Goal: Task Accomplishment & Management: Manage account settings

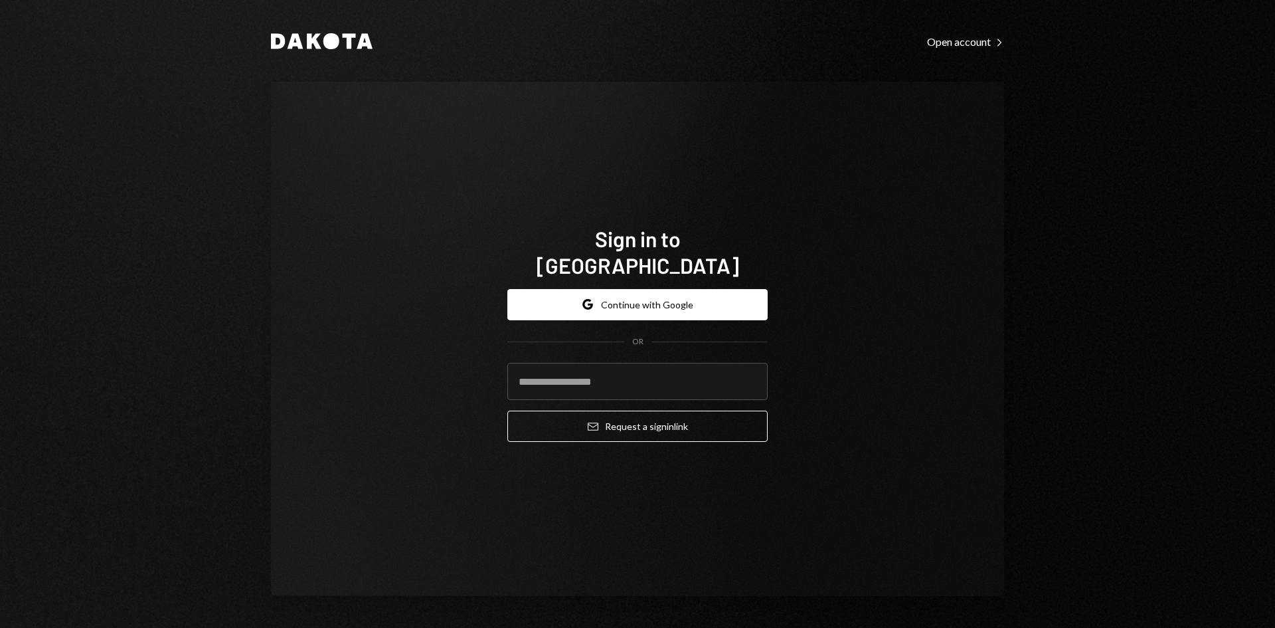
type input "**********"
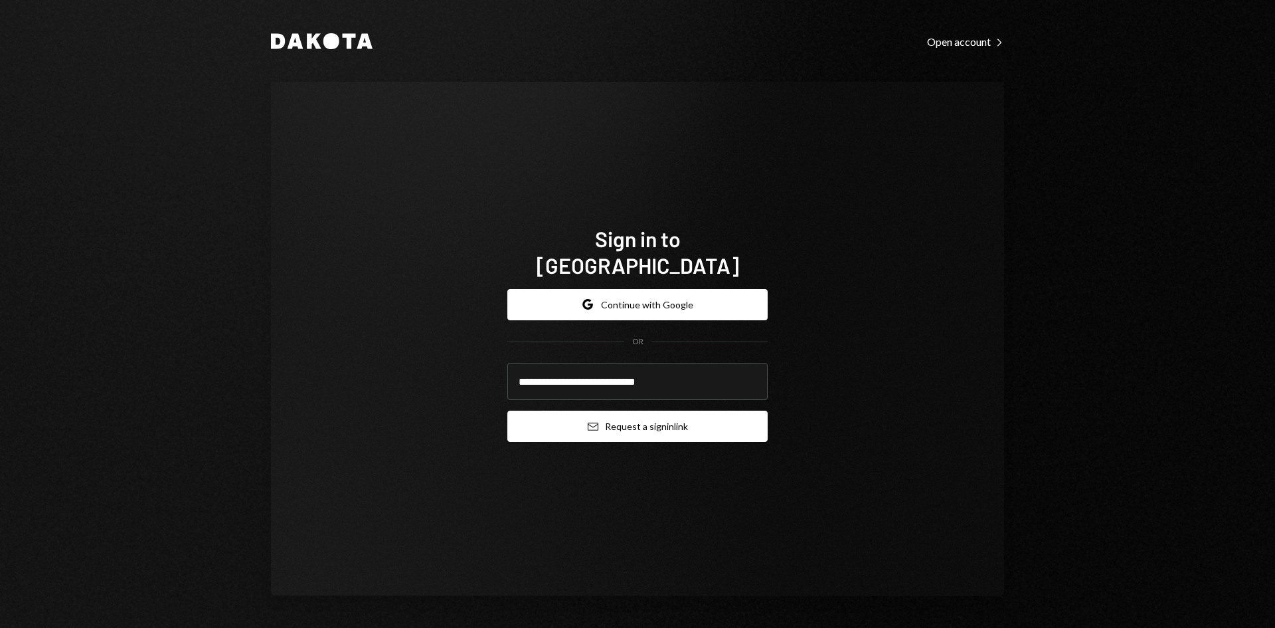
click at [596, 420] on button "Email Request a sign in link" at bounding box center [637, 425] width 260 height 31
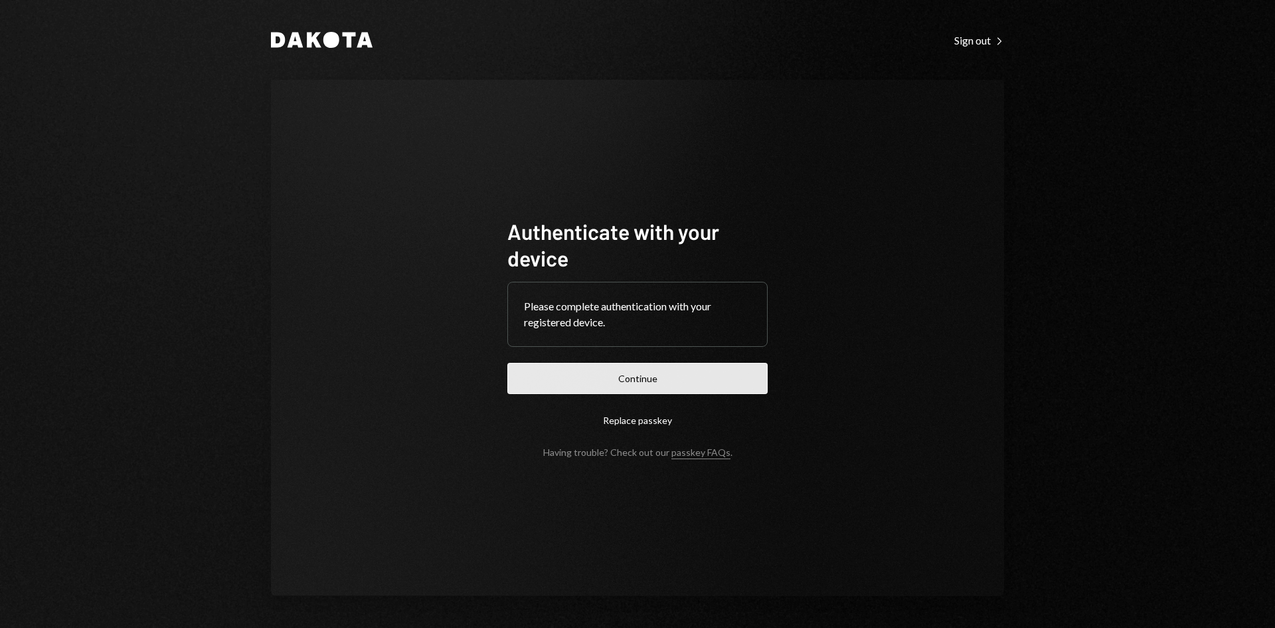
click at [659, 369] on button "Continue" at bounding box center [637, 378] width 260 height 31
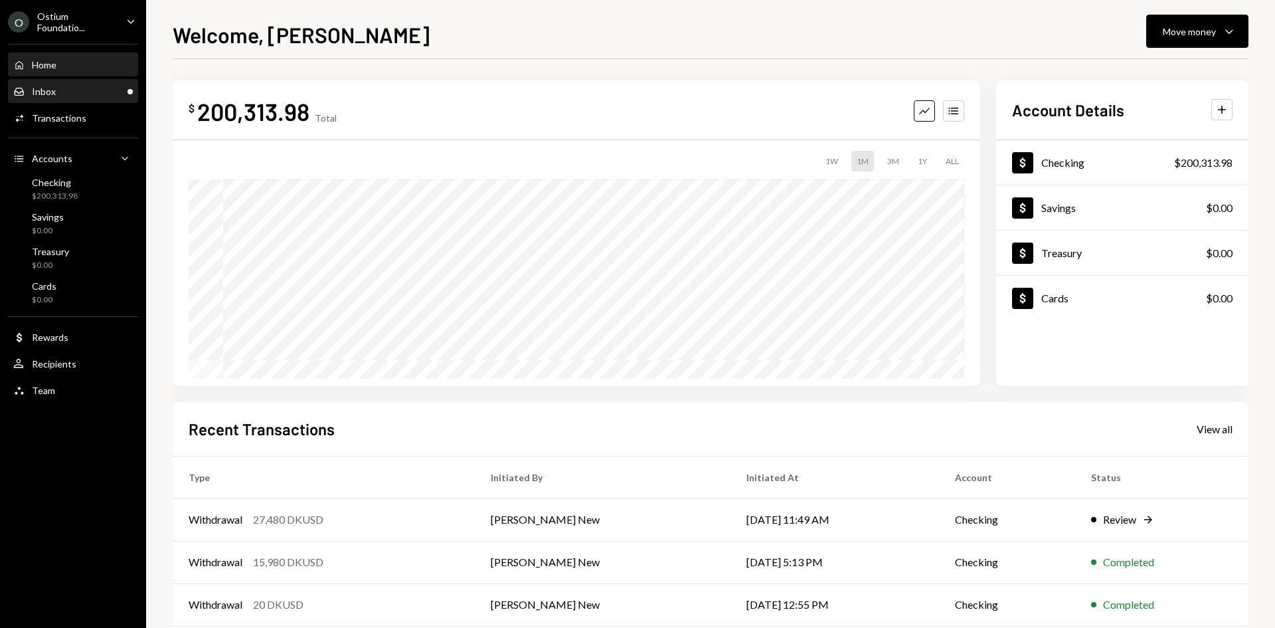
click at [76, 96] on div "Inbox Inbox" at bounding box center [73, 92] width 120 height 12
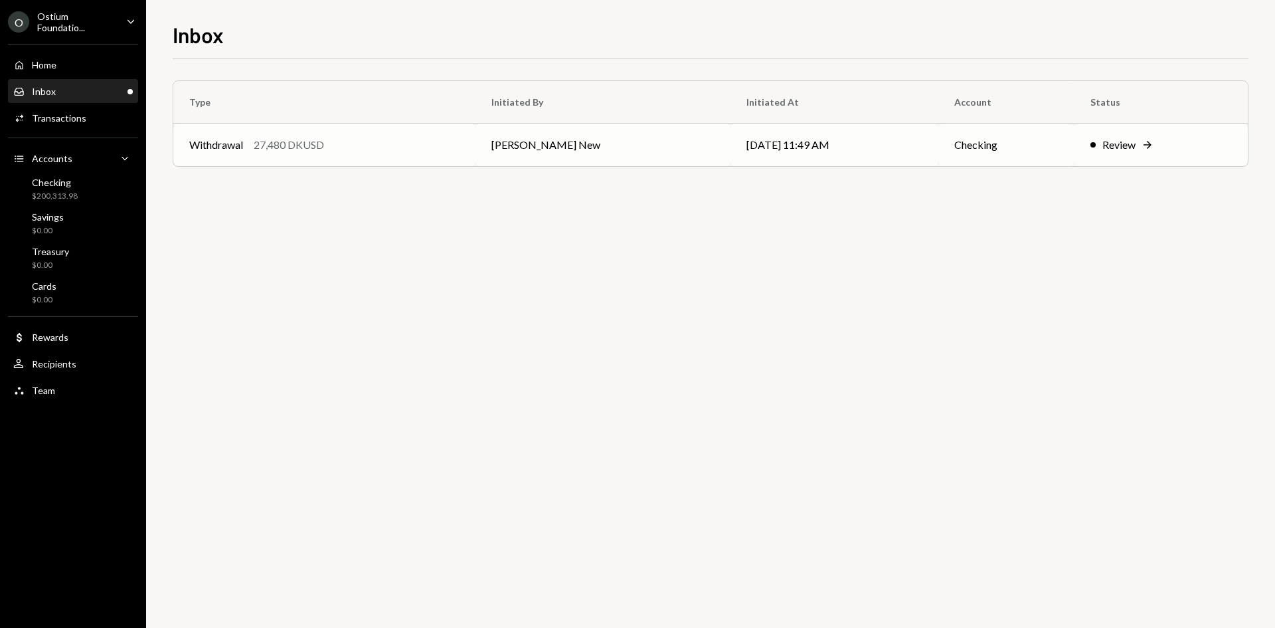
click at [405, 139] on div "Withdrawal 27,480 DKUSD" at bounding box center [324, 145] width 270 height 16
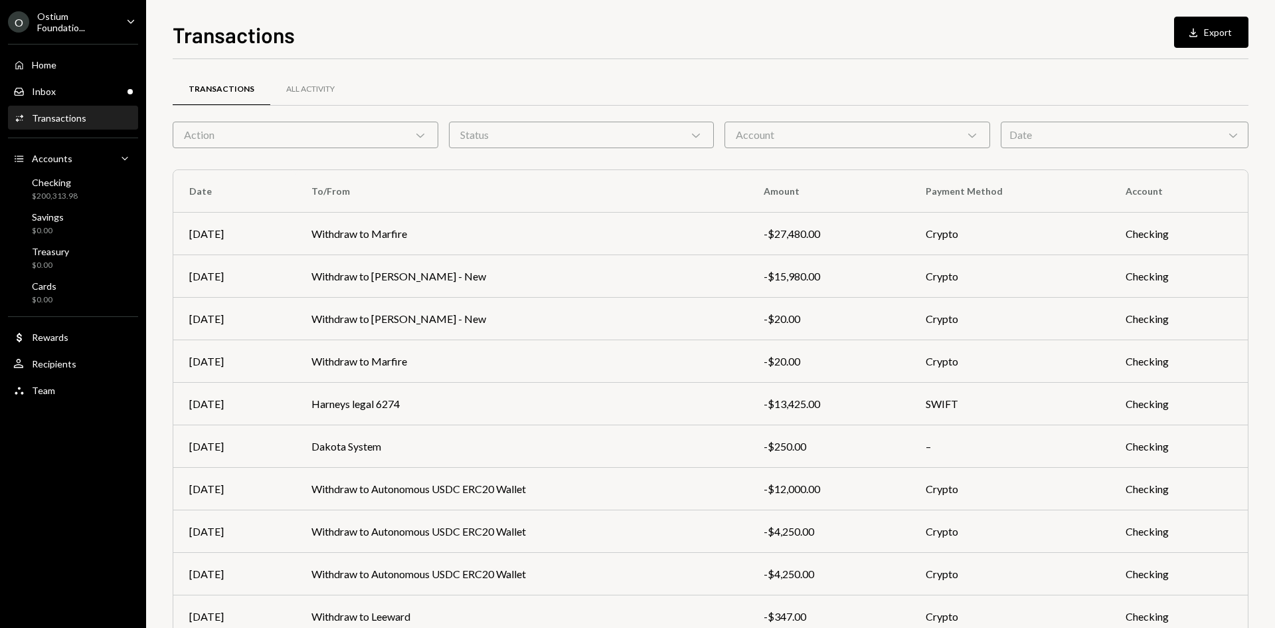
click at [76, 26] on div "Ostium Foundatio..." at bounding box center [76, 22] width 78 height 23
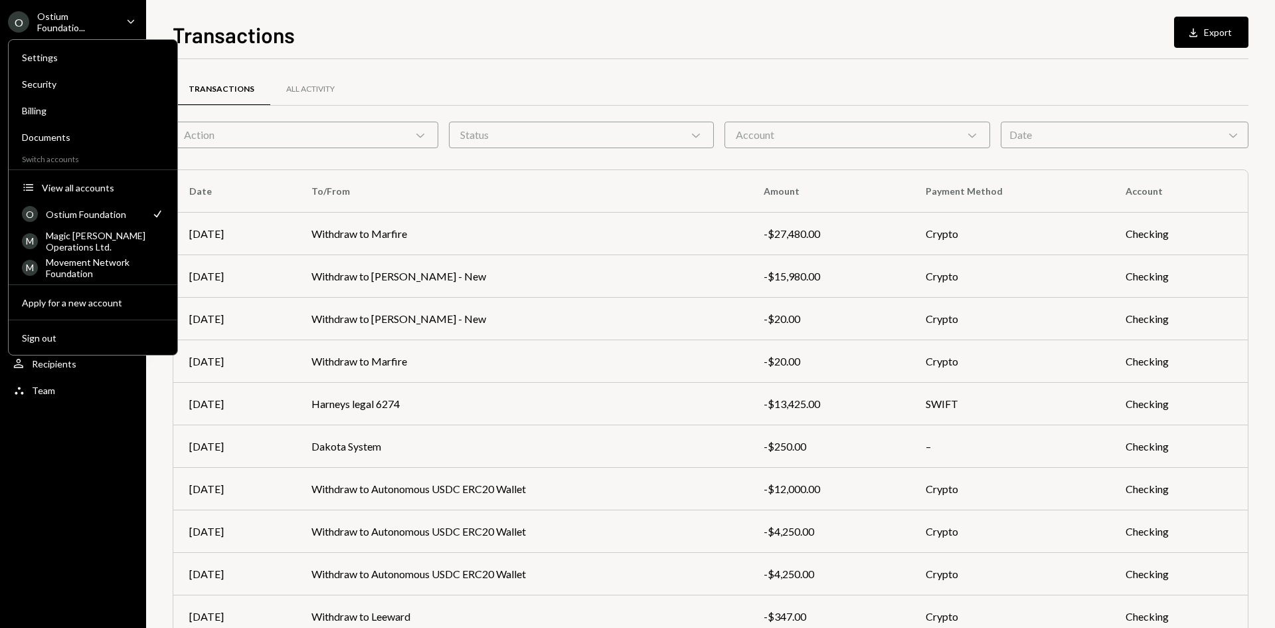
click at [90, 283] on div "Settings Security Billing Documents Switch accounts Accounts View all accounts …" at bounding box center [93, 197] width 170 height 316
click at [89, 282] on div "Settings Security Billing Documents Switch accounts Accounts View all accounts …" at bounding box center [93, 197] width 170 height 316
click at [90, 280] on div "Settings Security Billing Documents Switch accounts Accounts View all accounts …" at bounding box center [93, 197] width 170 height 316
click at [88, 280] on div "Settings Security Billing Documents Switch accounts Accounts View all accounts …" at bounding box center [93, 197] width 170 height 316
click at [93, 272] on div "Movement Network Foundation" at bounding box center [105, 267] width 118 height 23
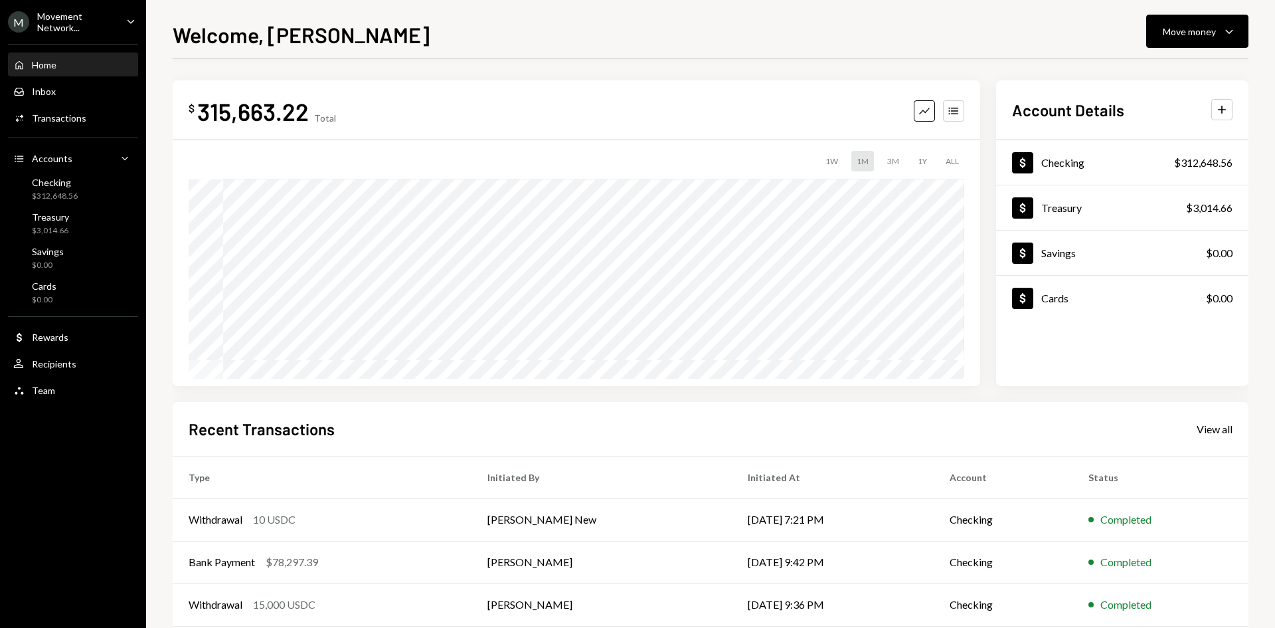
scroll to position [1, 0]
click at [72, 355] on div "User Recipients" at bounding box center [73, 364] width 120 height 23
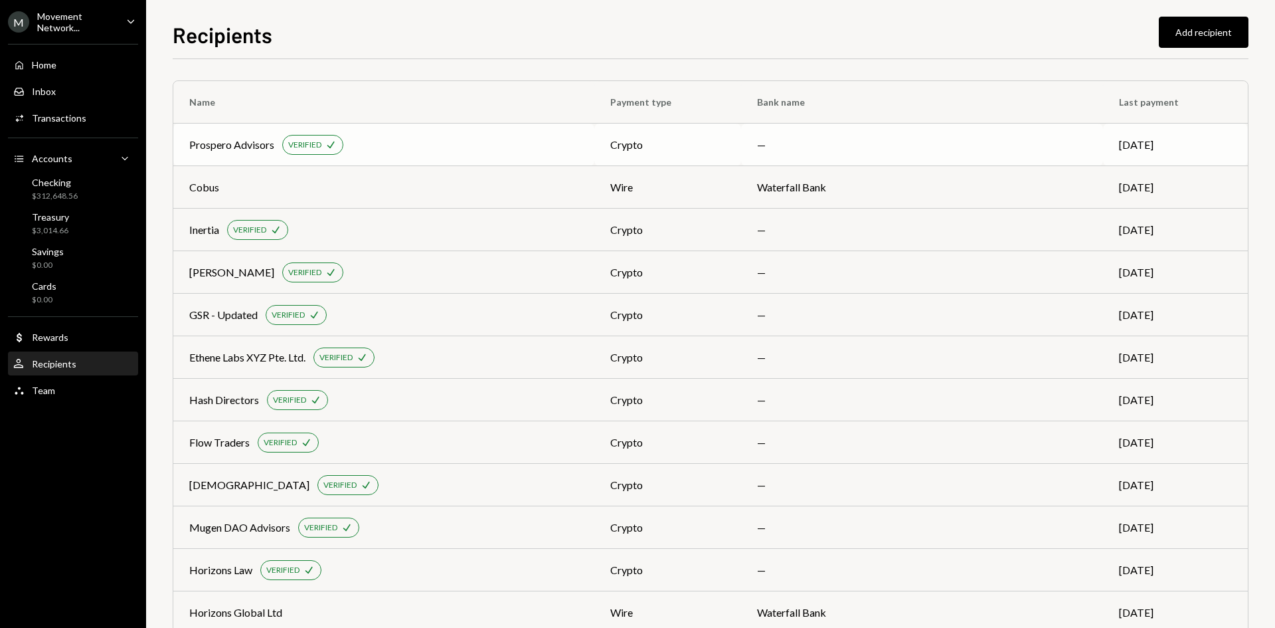
click at [594, 155] on td "Prospero Advisors VERIFIED Check" at bounding box center [383, 145] width 421 height 43
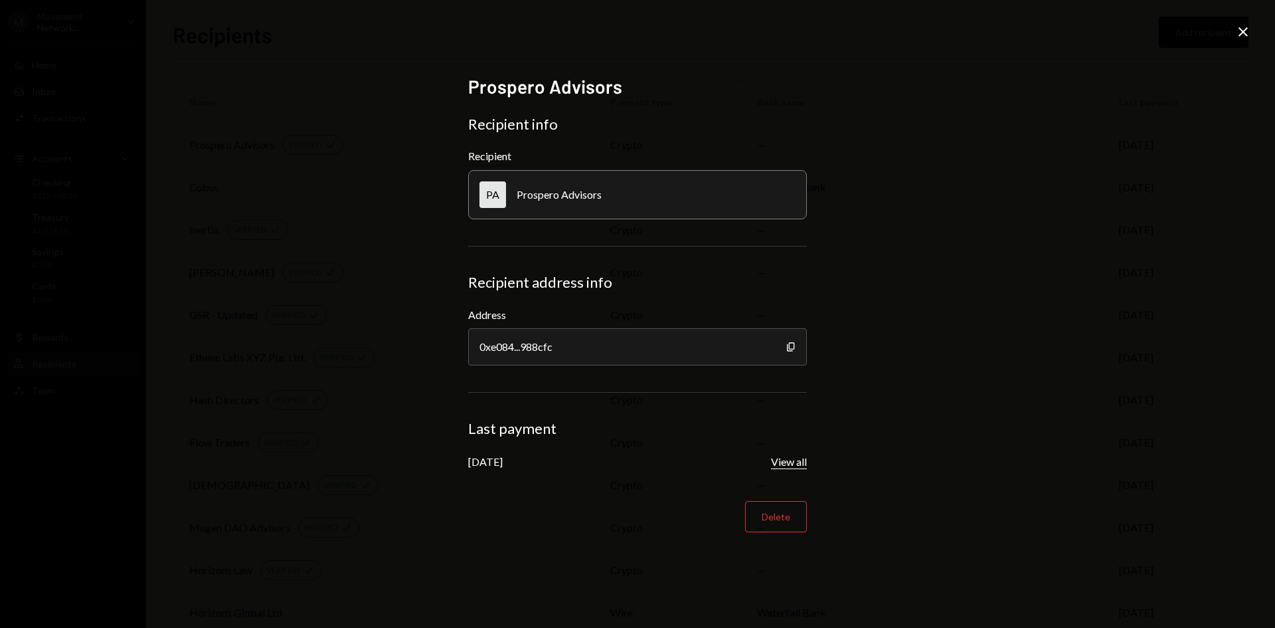
click at [788, 460] on button "View all" at bounding box center [789, 462] width 36 height 14
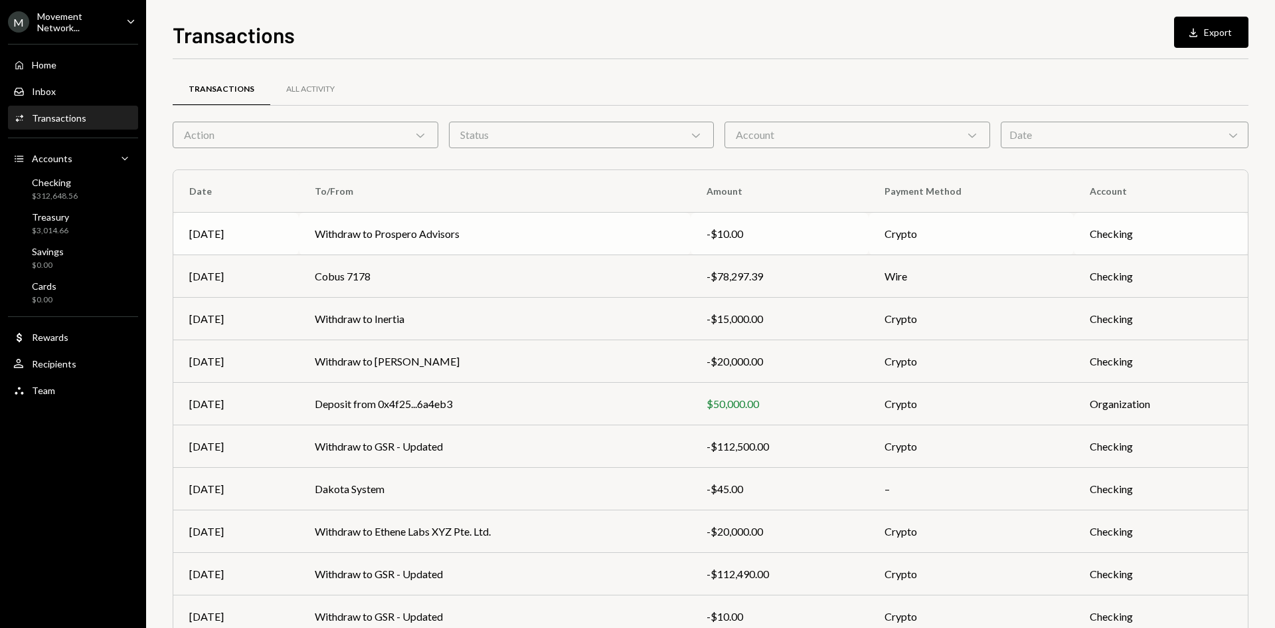
click at [683, 252] on td "Withdraw to Prospero Advisors" at bounding box center [495, 234] width 392 height 43
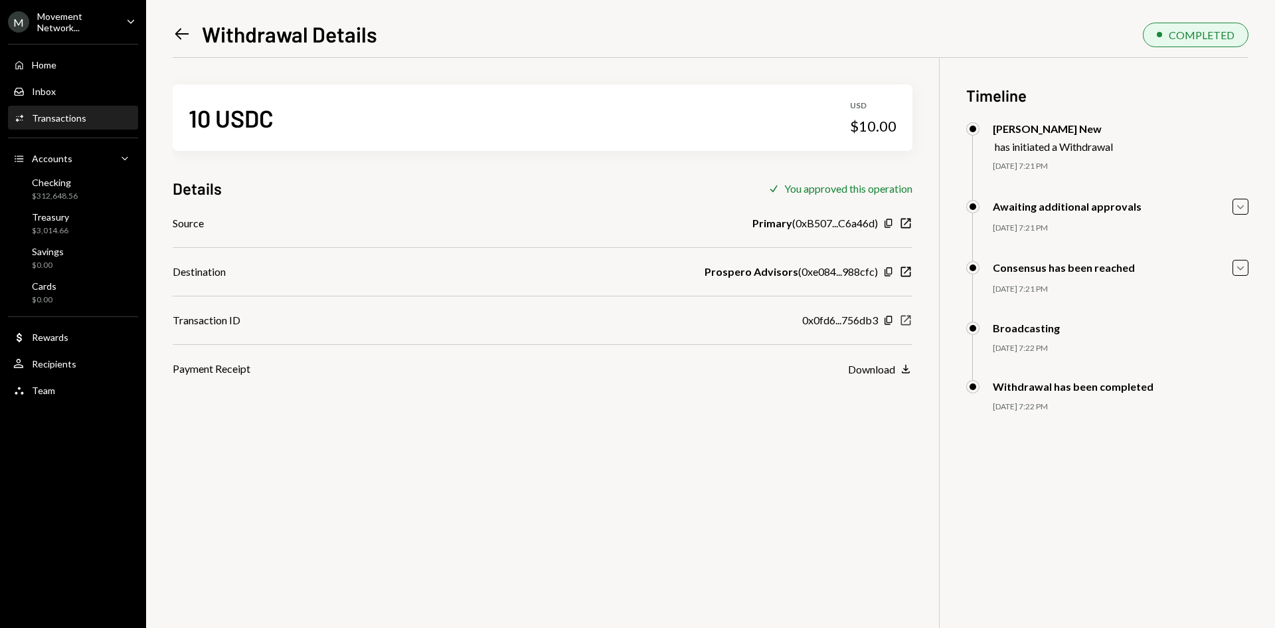
click at [910, 321] on icon "button" at bounding box center [906, 320] width 10 height 10
click at [69, 356] on div "User Recipients" at bounding box center [73, 364] width 120 height 23
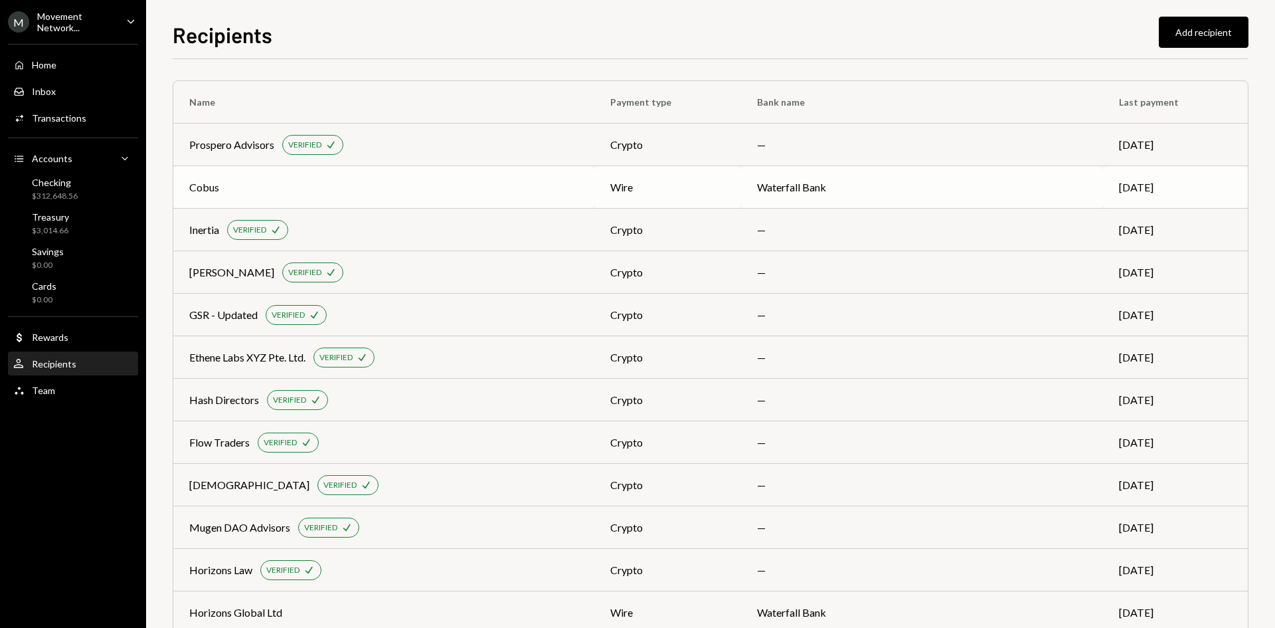
click at [439, 174] on td "Cobus" at bounding box center [383, 187] width 421 height 43
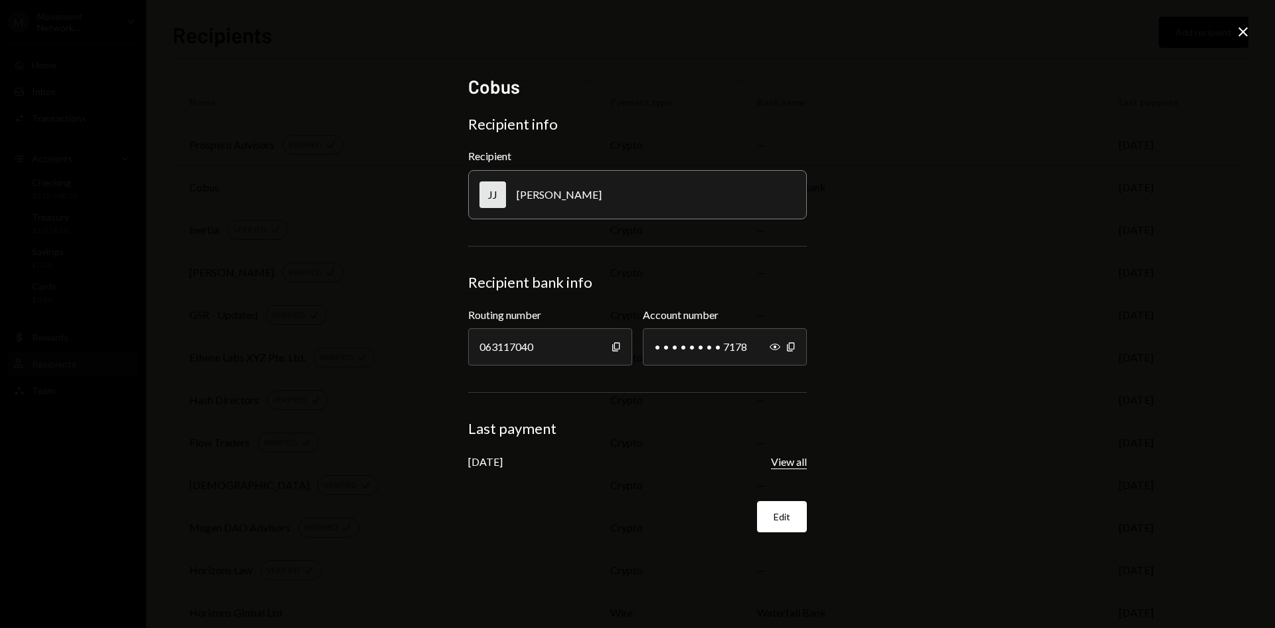
click at [786, 457] on button "View all" at bounding box center [789, 462] width 36 height 14
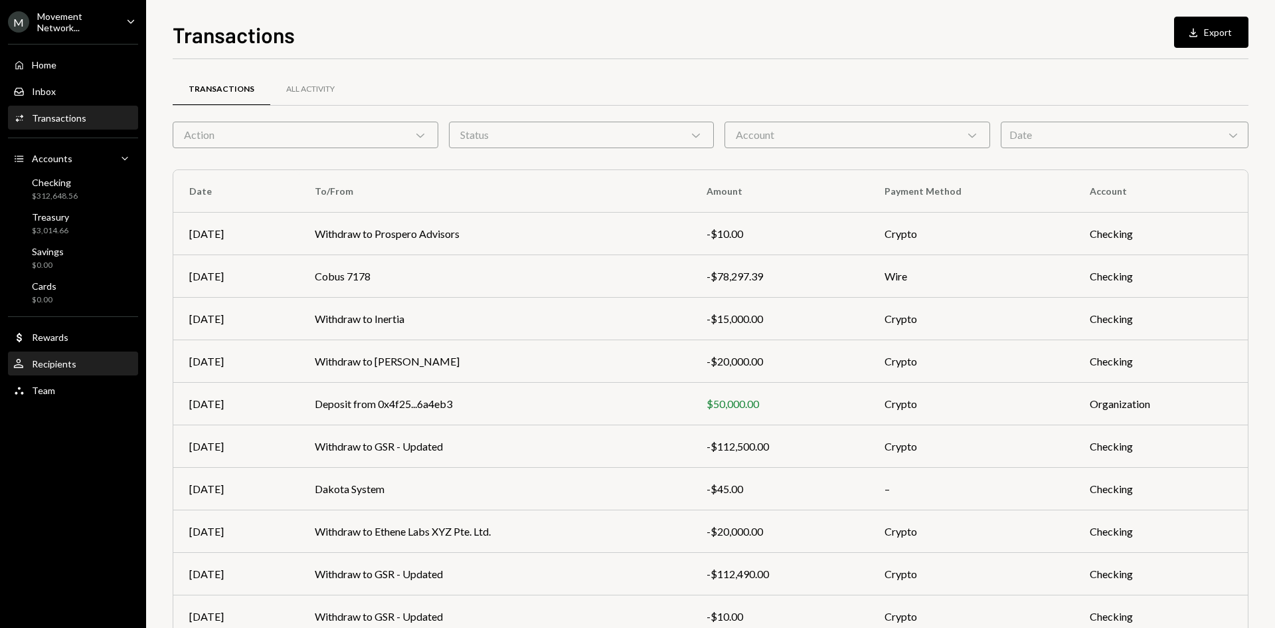
click at [113, 354] on div "User Recipients" at bounding box center [73, 364] width 120 height 23
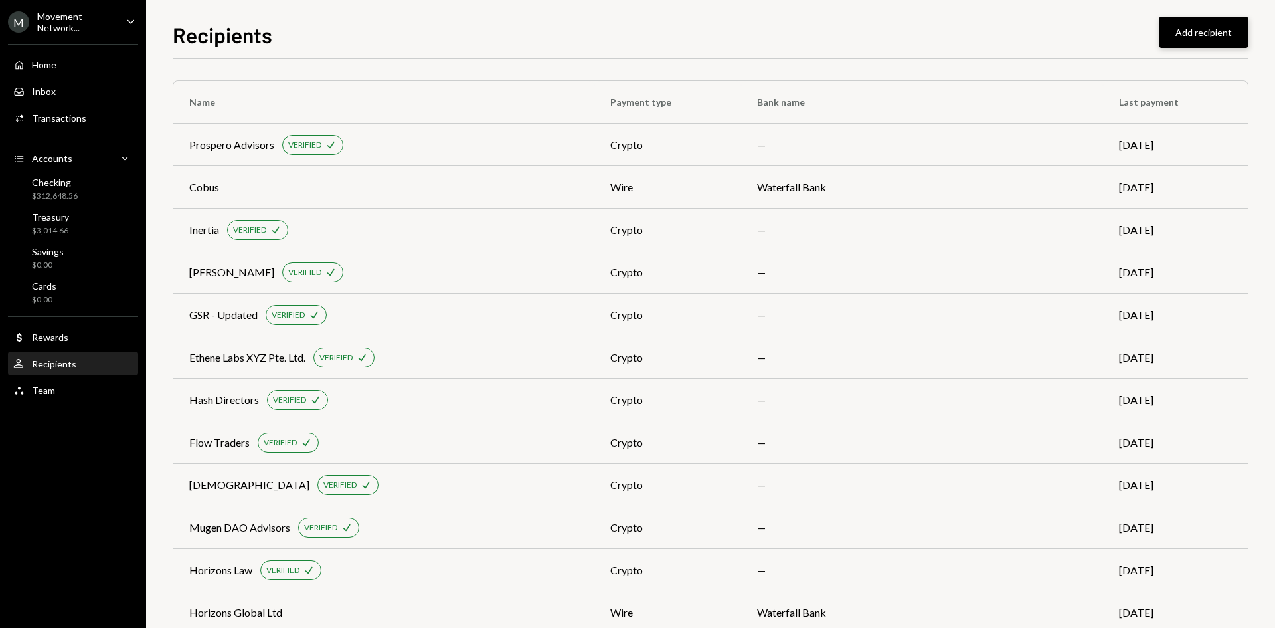
click at [1197, 25] on button "Add recipient" at bounding box center [1204, 32] width 90 height 31
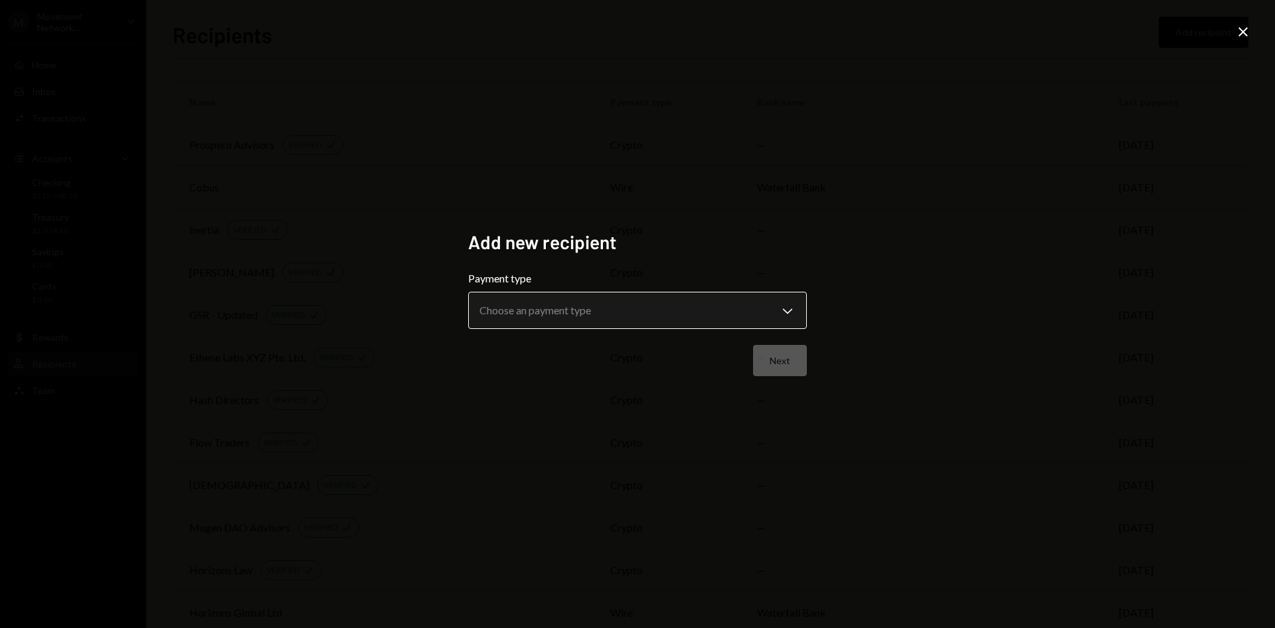
click at [550, 311] on body "M Movement Network... Caret Down Home Home Inbox Inbox Activities Transactions …" at bounding box center [637, 314] width 1275 height 628
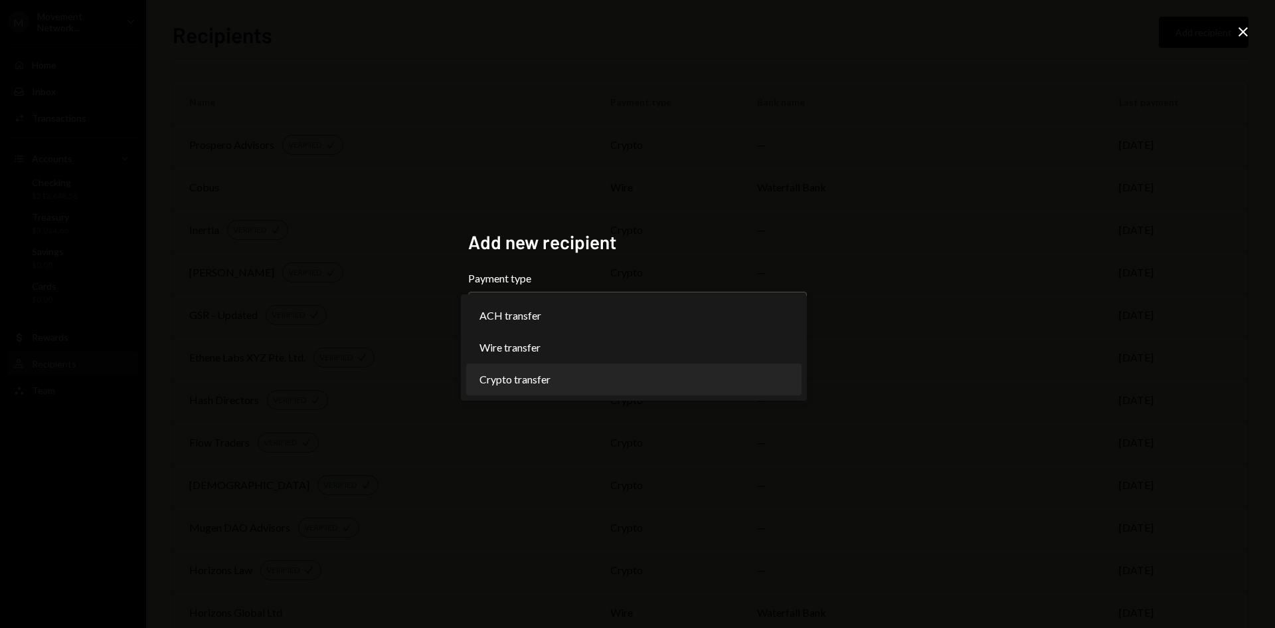
select select "******"
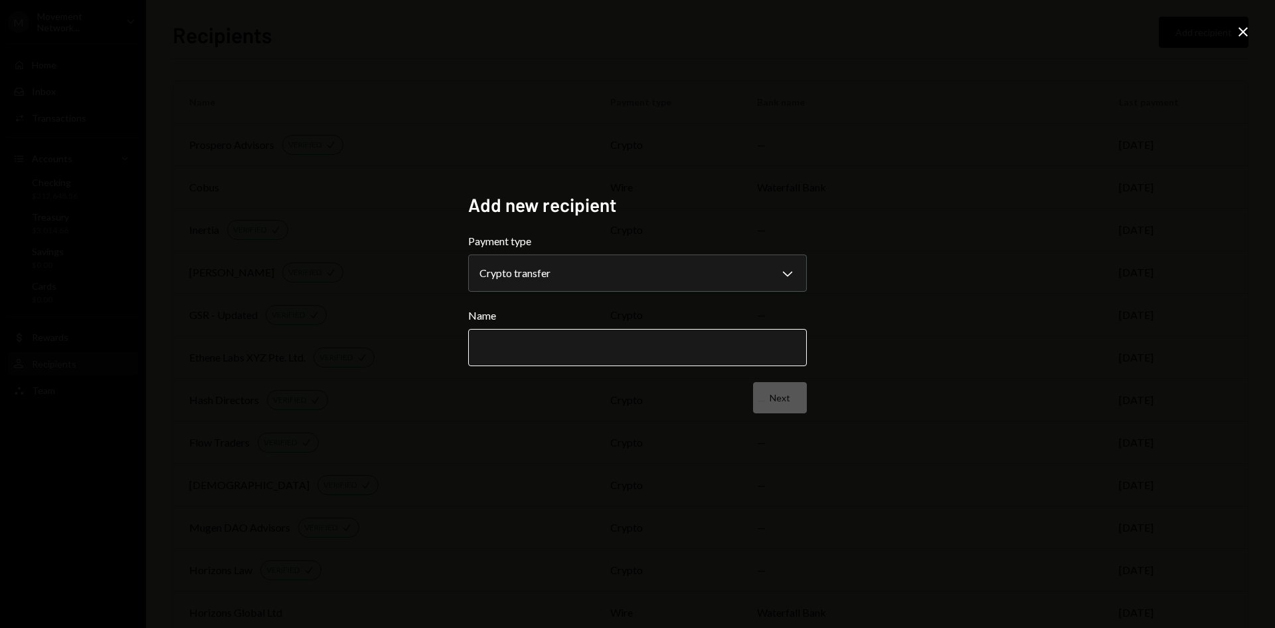
click at [508, 346] on input "Name" at bounding box center [637, 347] width 339 height 37
type input "**********"
click at [769, 408] on button "Next" at bounding box center [780, 397] width 54 height 31
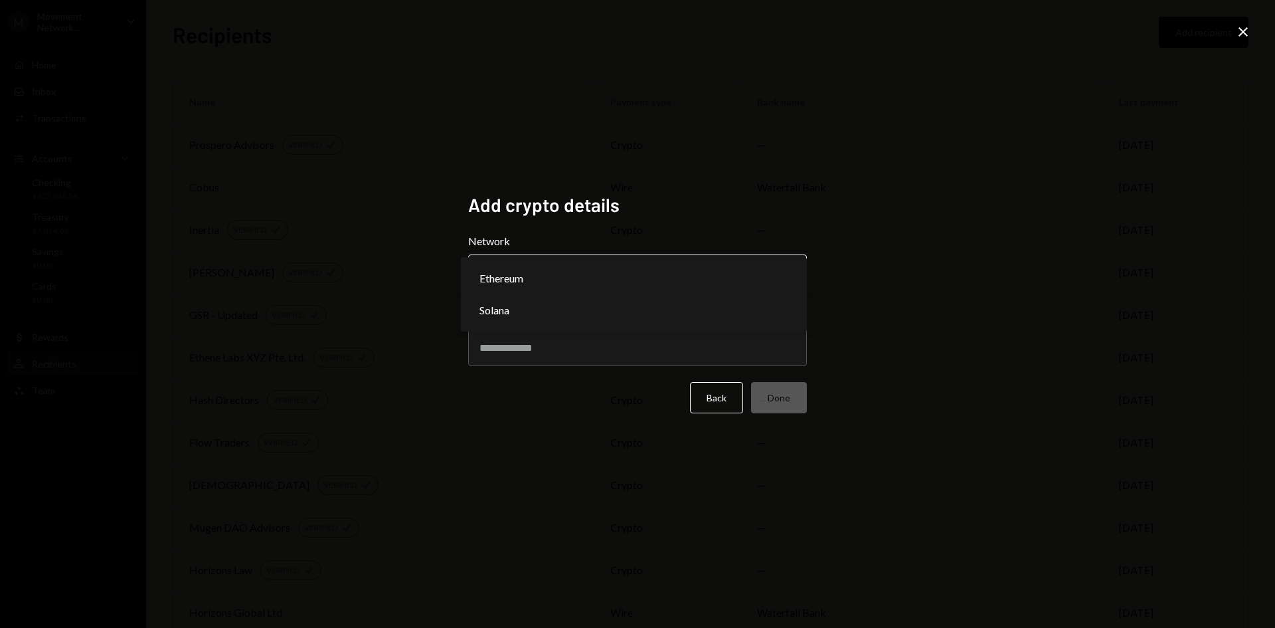
click at [588, 280] on body "M Movement Network... Caret Down Home Home Inbox Inbox Activities Transactions …" at bounding box center [637, 314] width 1275 height 628
select select "**********"
click at [561, 337] on input "Address" at bounding box center [637, 347] width 339 height 37
paste input "**********"
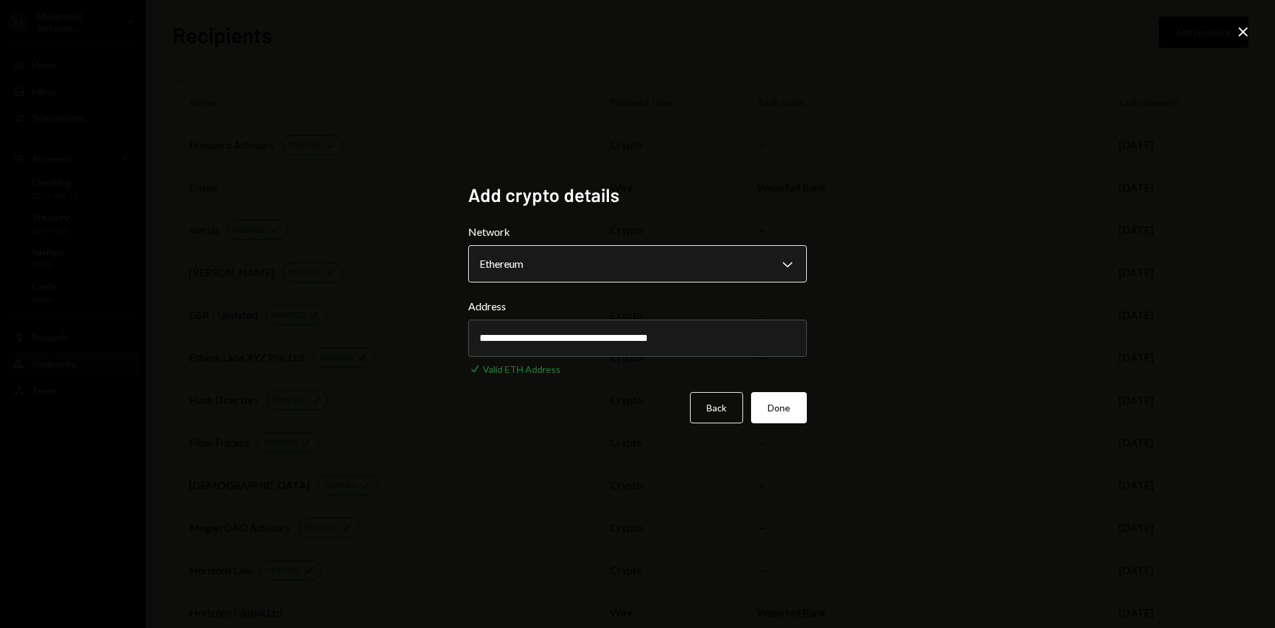
type input "**********"
click at [788, 404] on button "Done" at bounding box center [779, 407] width 56 height 31
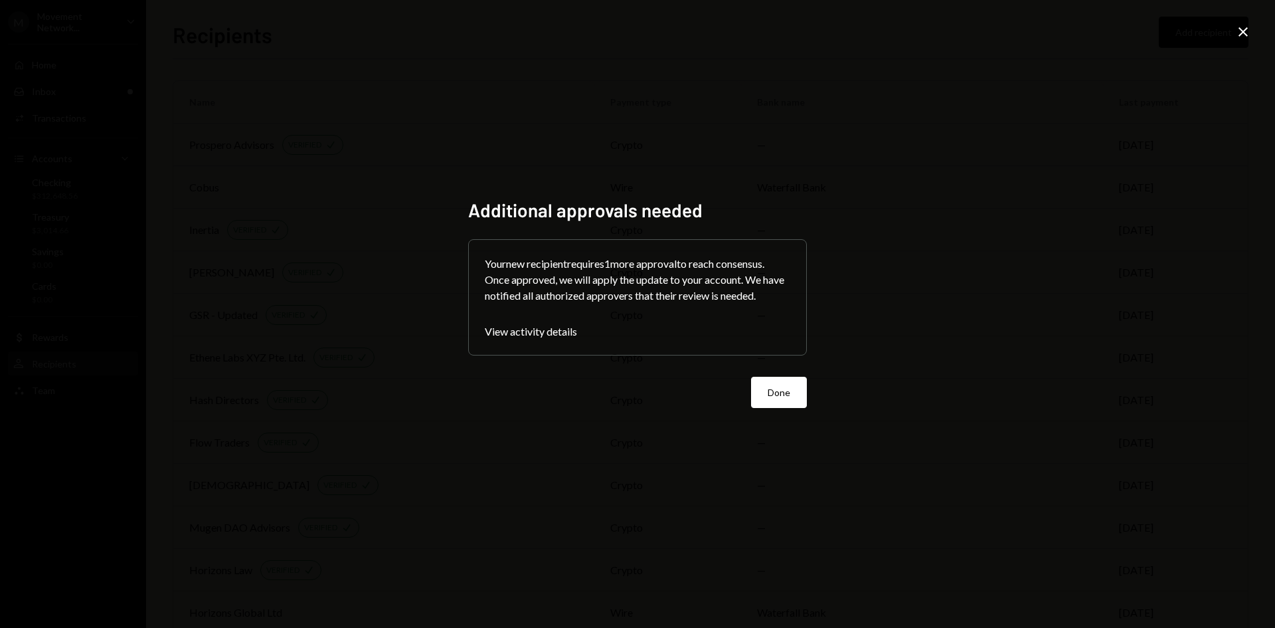
click at [788, 404] on button "Done" at bounding box center [779, 392] width 56 height 31
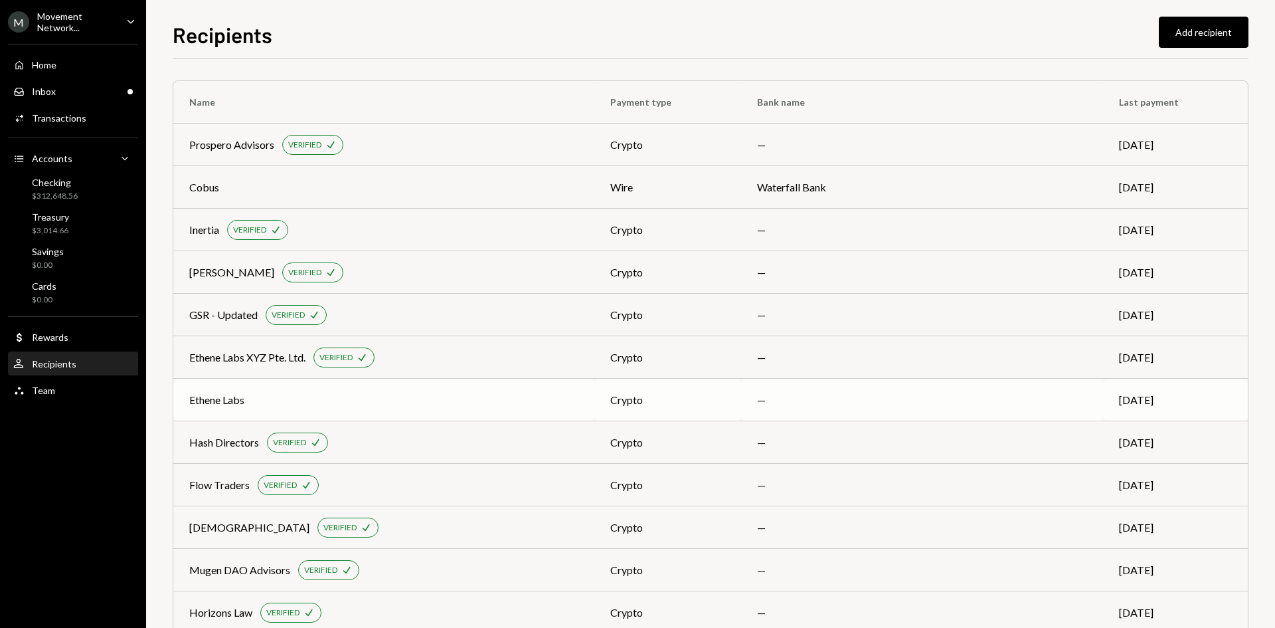
click at [566, 406] on div "Ethene Labs" at bounding box center [383, 400] width 389 height 16
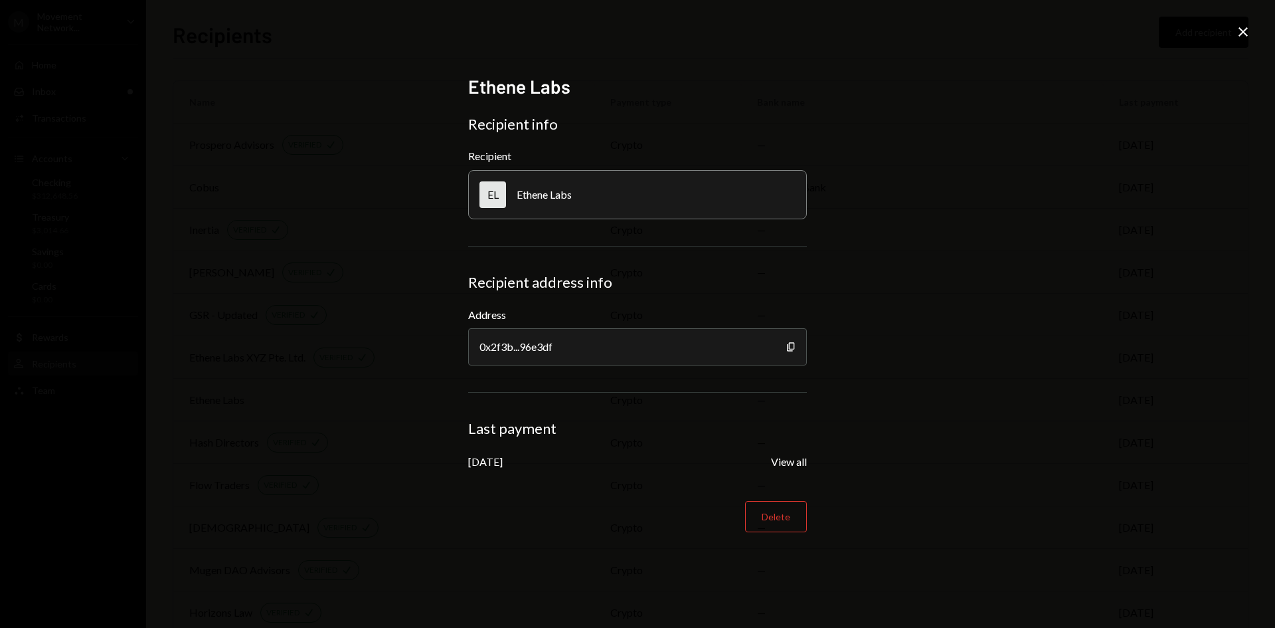
click at [999, 270] on div "Ethene Labs Recipient info Recipient EL Ethene Labs Recipient address info Addr…" at bounding box center [637, 314] width 1275 height 628
click at [786, 460] on button "View all" at bounding box center [789, 462] width 36 height 14
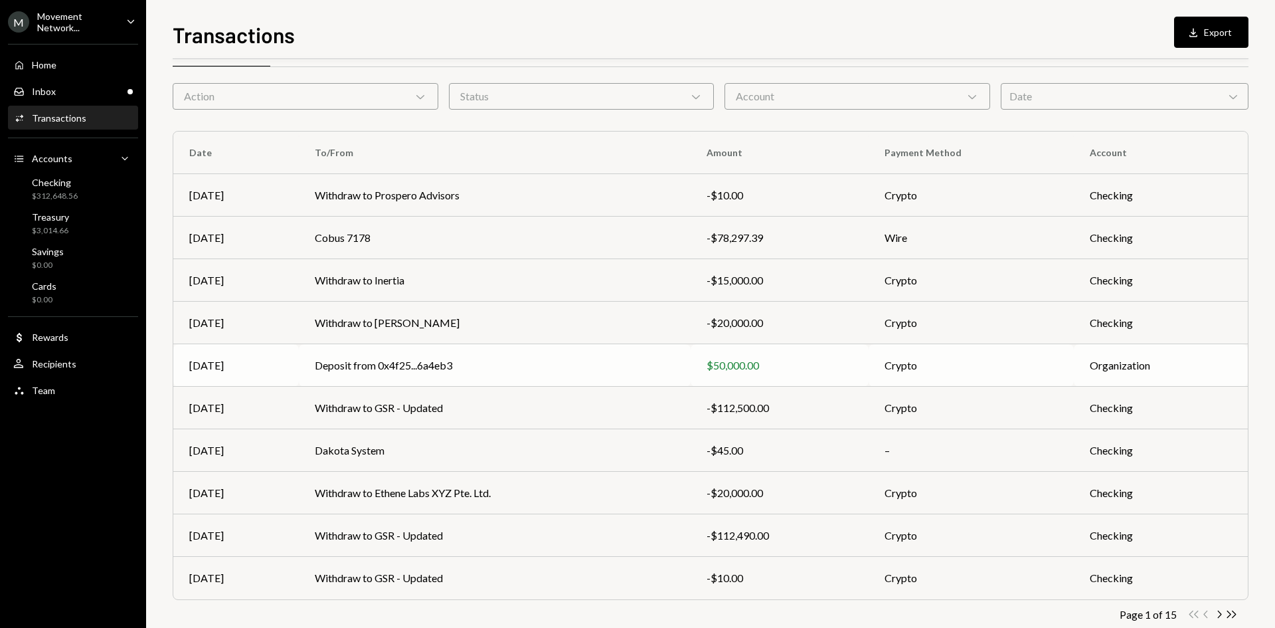
scroll to position [39, 0]
click at [547, 493] on td "Withdraw to Ethene Labs XYZ Pte. Ltd." at bounding box center [495, 493] width 392 height 43
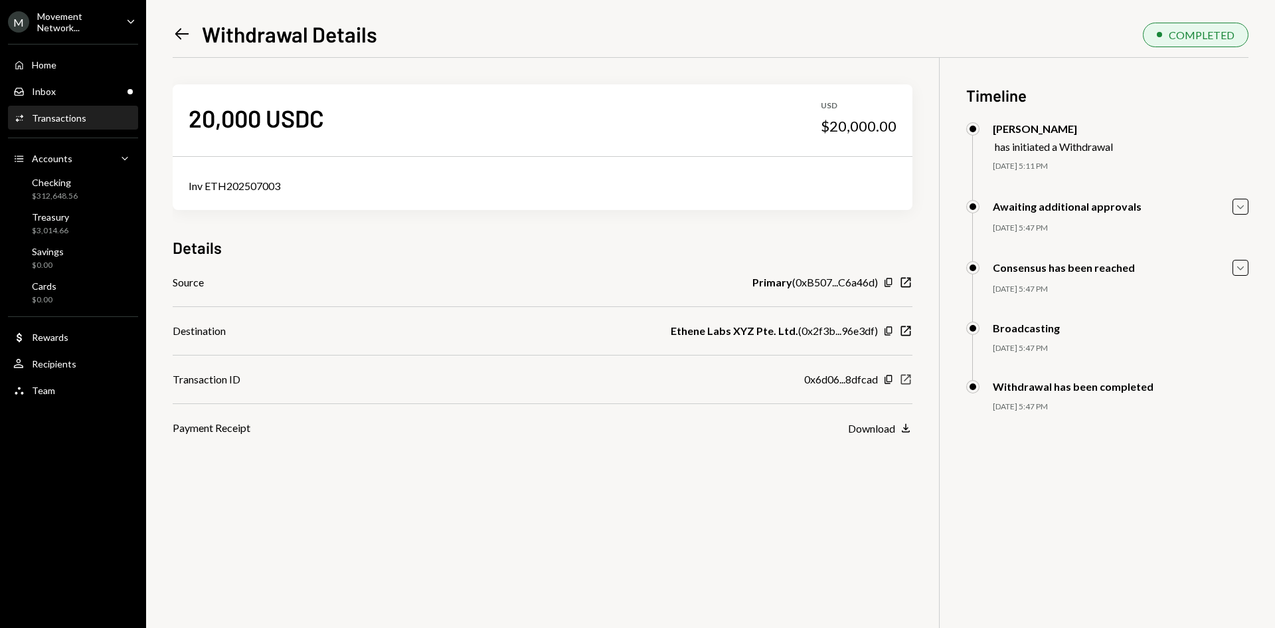
click at [909, 382] on icon "New Window" at bounding box center [905, 379] width 13 height 13
